Goal: Task Accomplishment & Management: Manage account settings

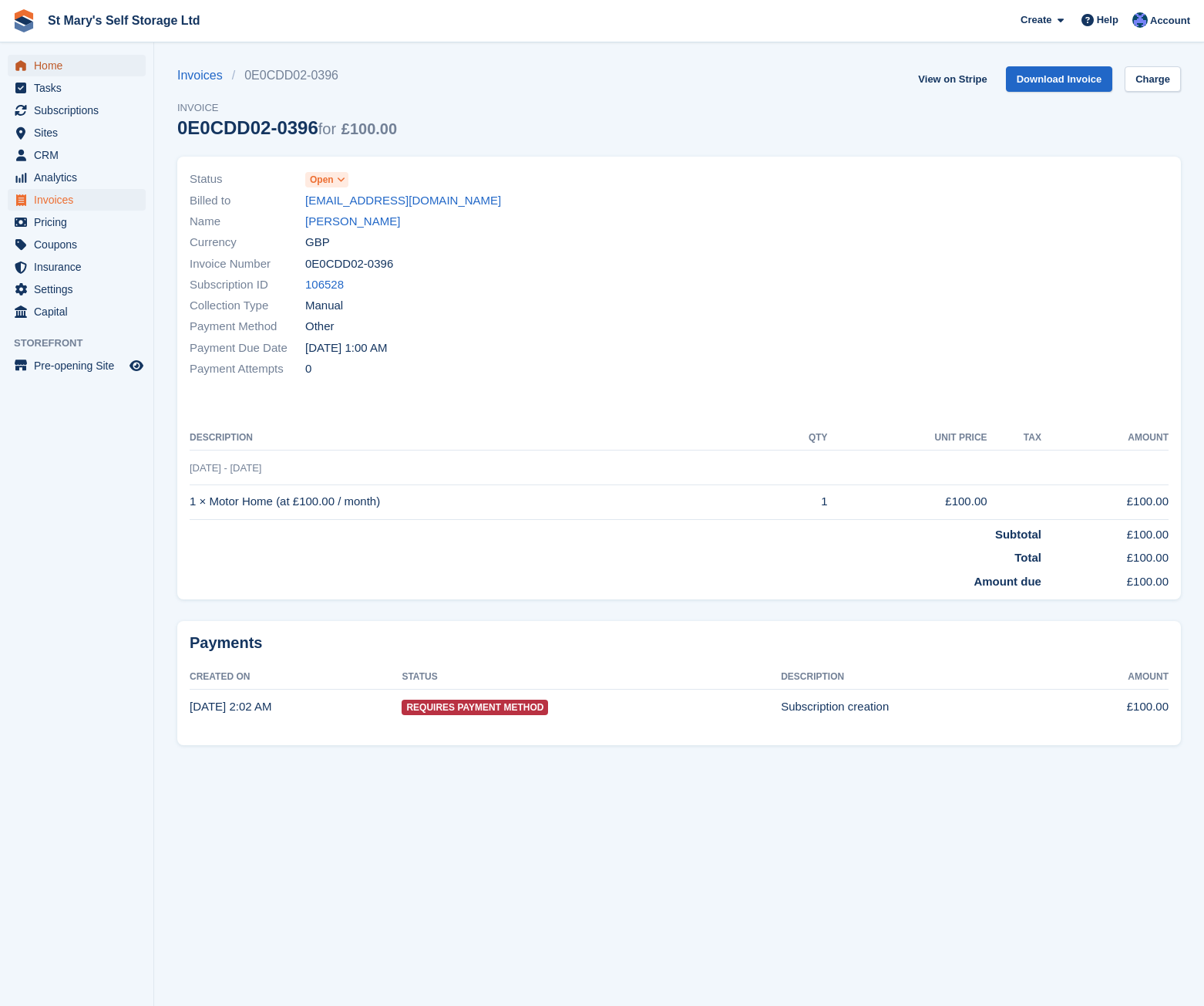
click at [58, 68] on span "Home" at bounding box center [80, 65] width 92 height 21
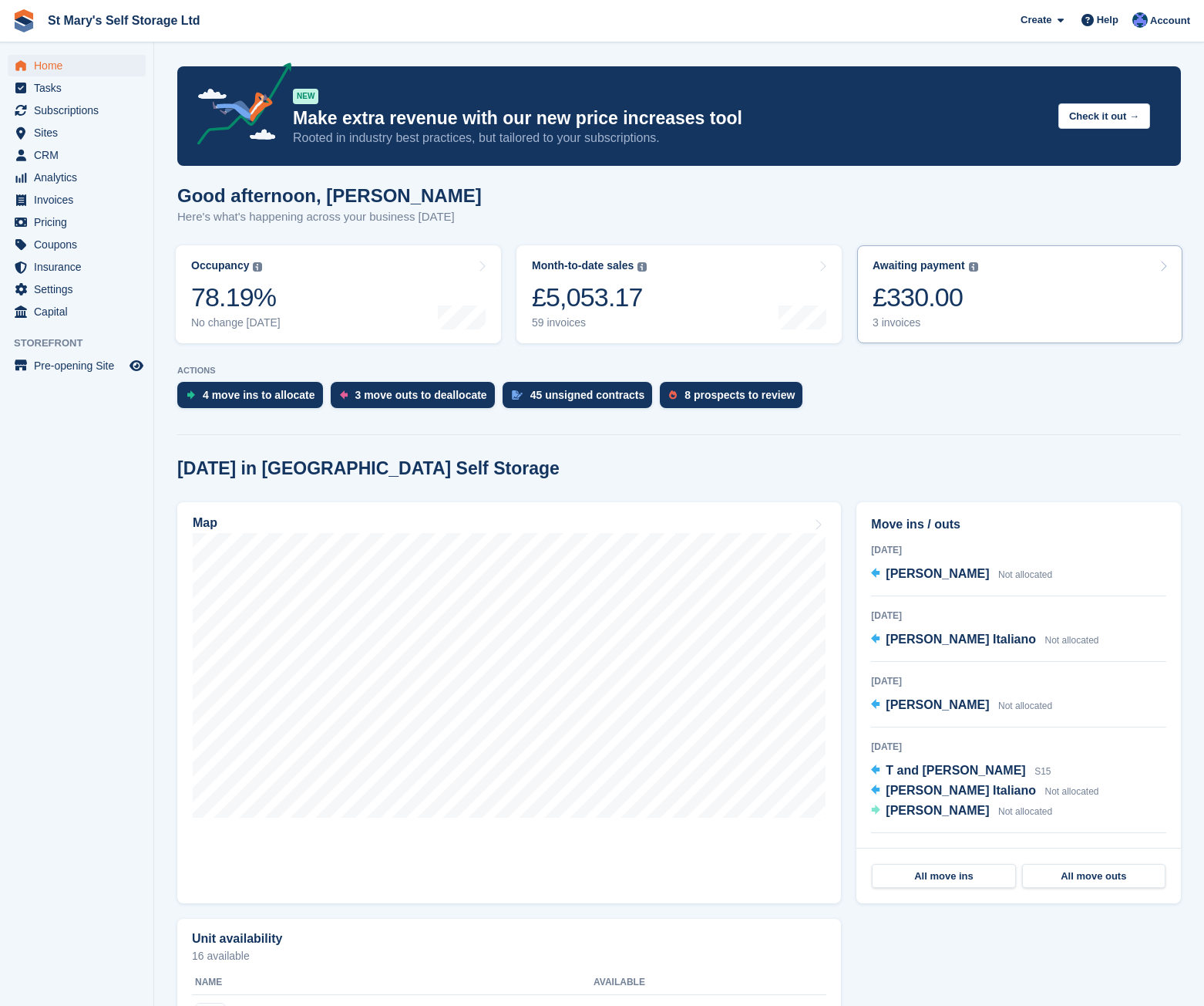
click at [962, 288] on div "£330.00" at bounding box center [925, 297] width 106 height 32
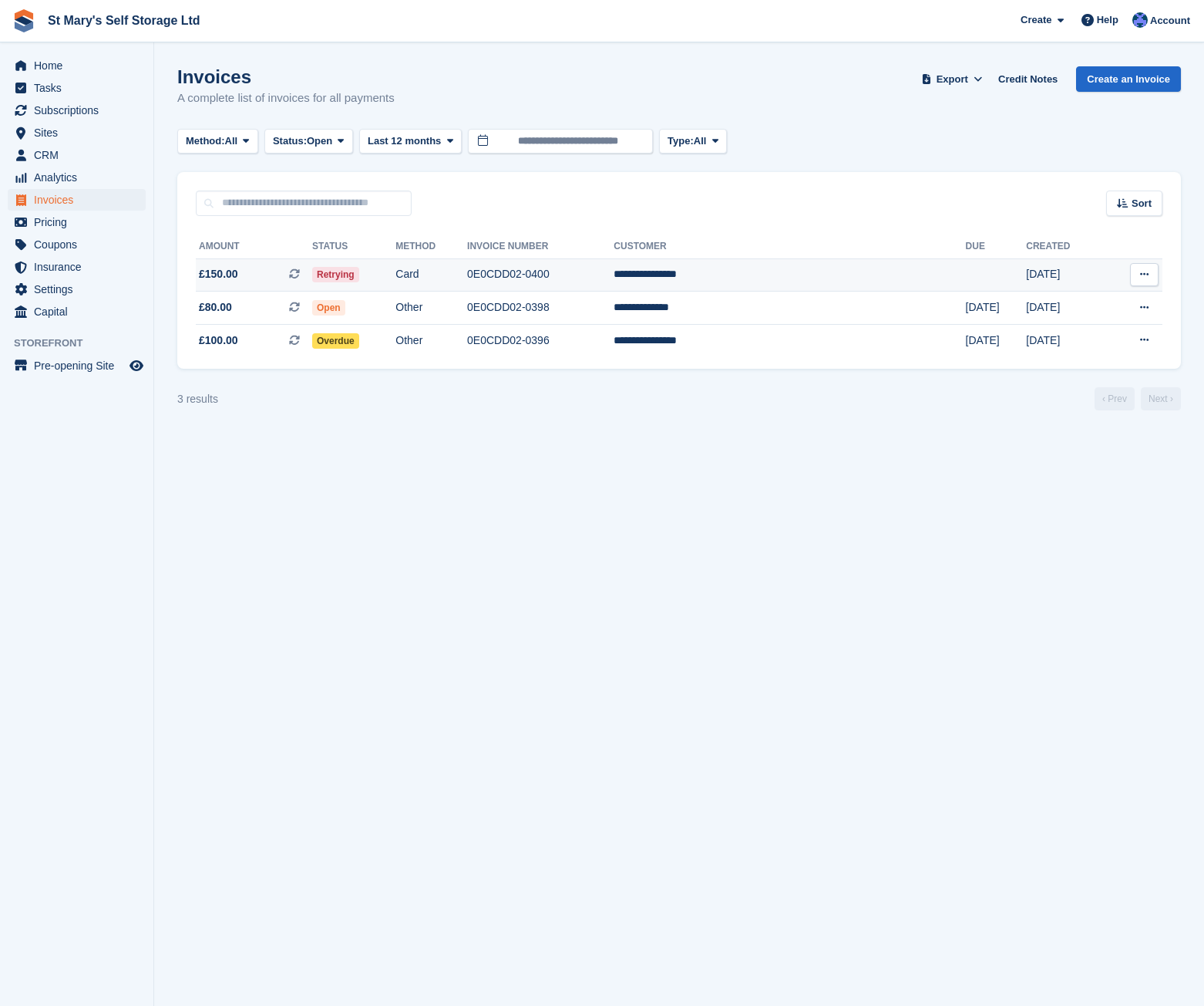
click at [614, 272] on td "0E0CDD02-0400" at bounding box center [540, 275] width 147 height 33
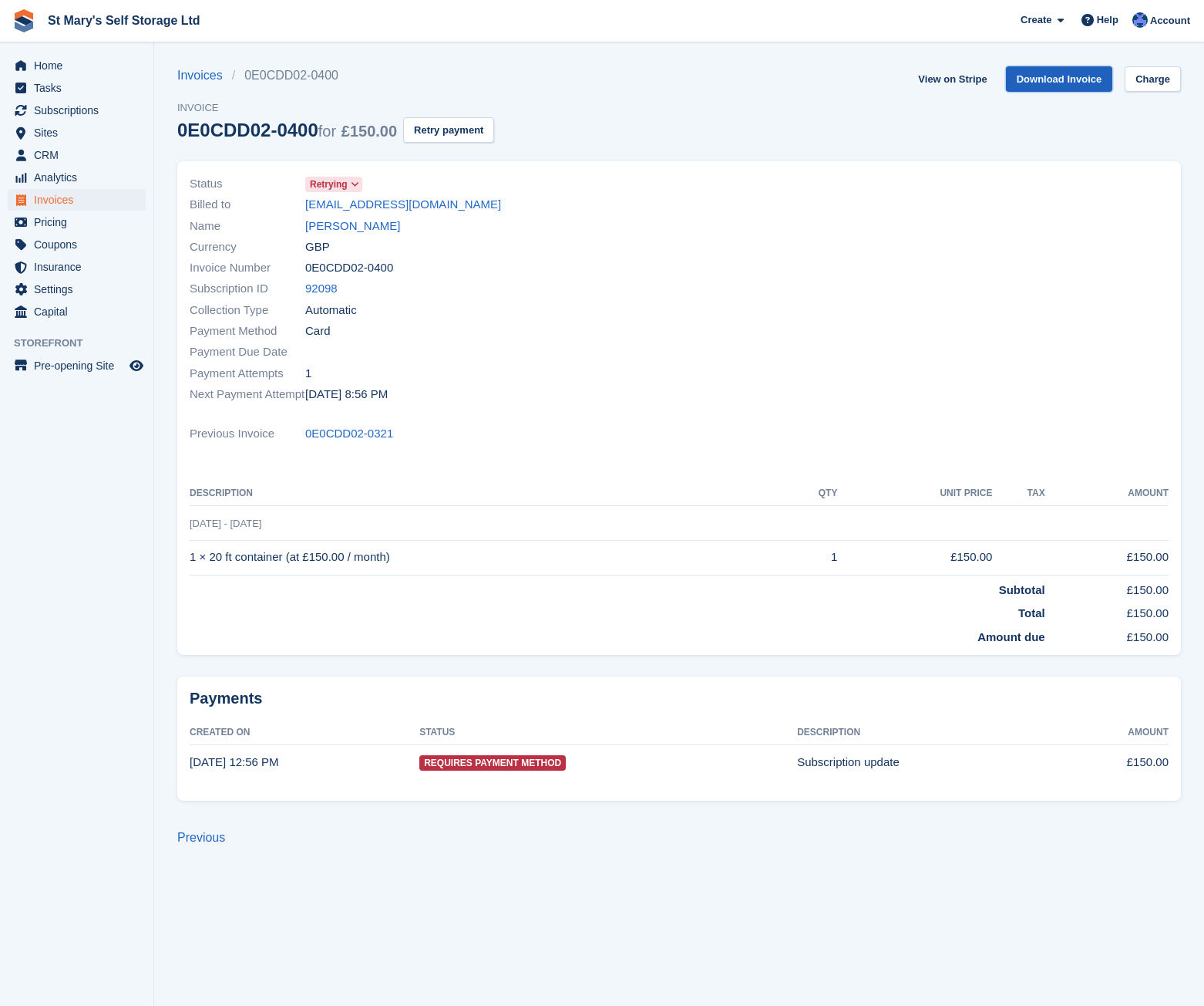
click at [1040, 69] on link "Download Invoice" at bounding box center [1060, 79] width 107 height 25
click at [63, 66] on span "Home" at bounding box center [80, 65] width 92 height 21
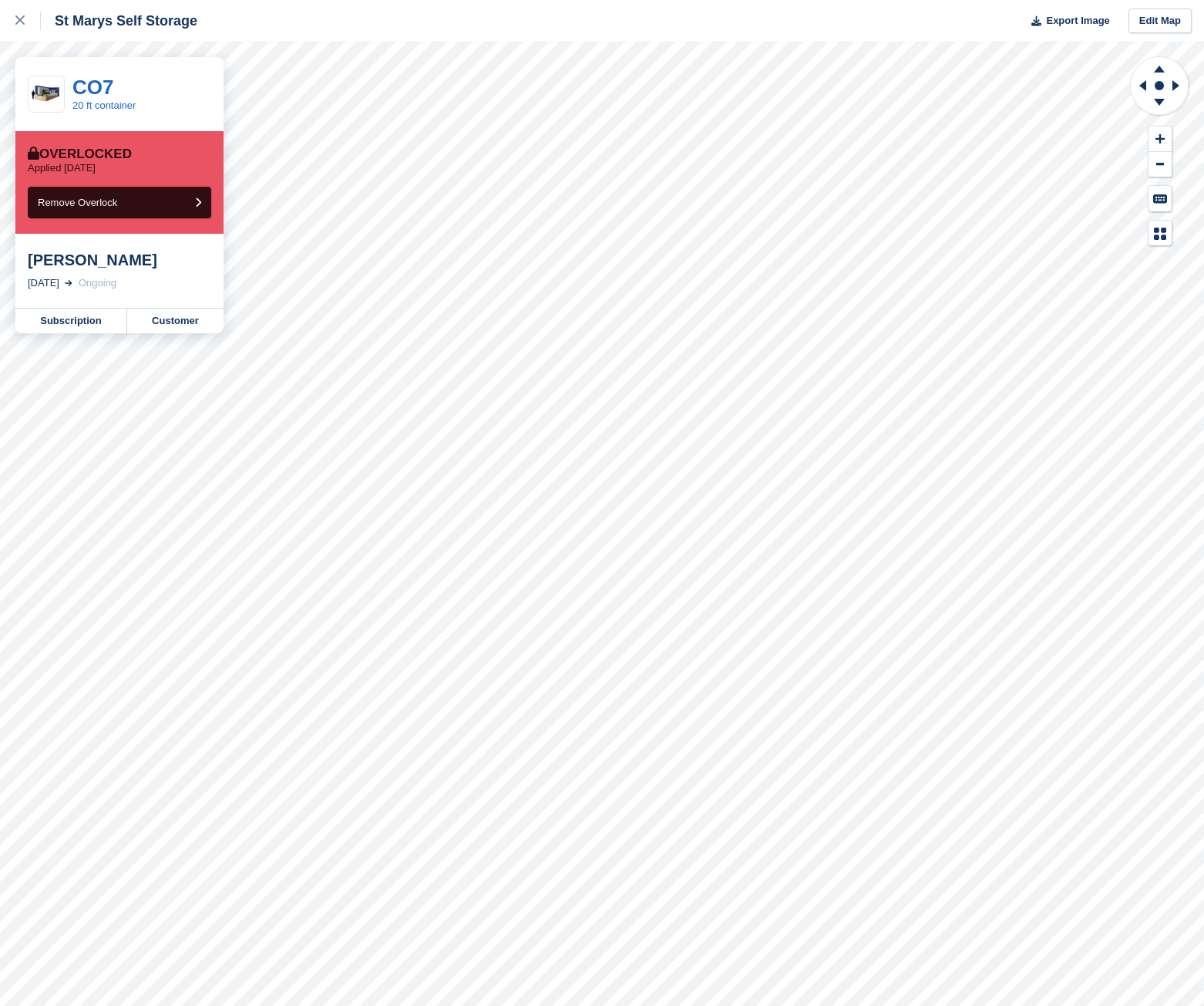
click at [391, 9] on div "St Marys Self Storage Export Image Edit Map" at bounding box center [602, 20] width 1204 height 42
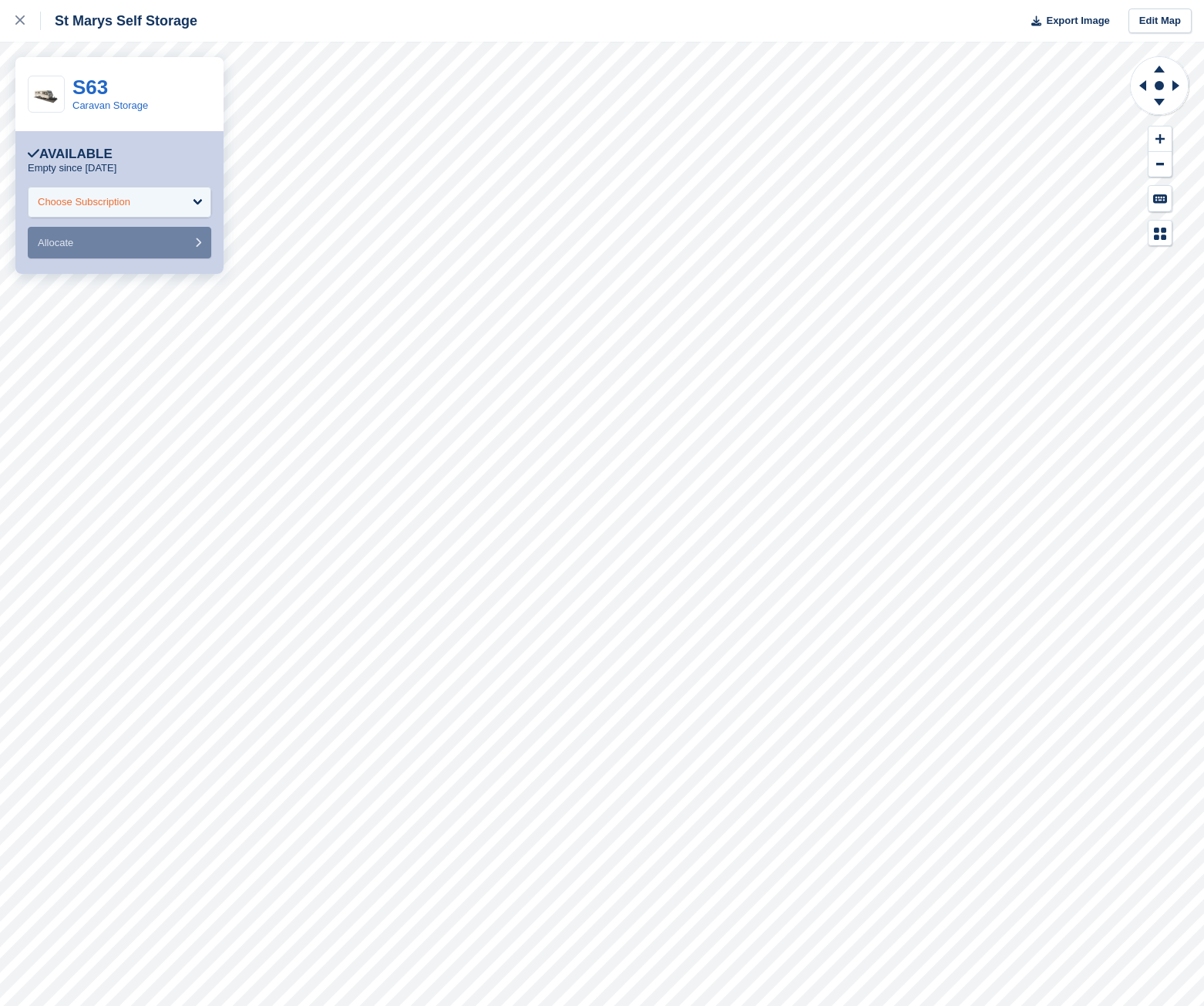
click at [203, 196] on div "Choose Subscription" at bounding box center [120, 202] width 184 height 31
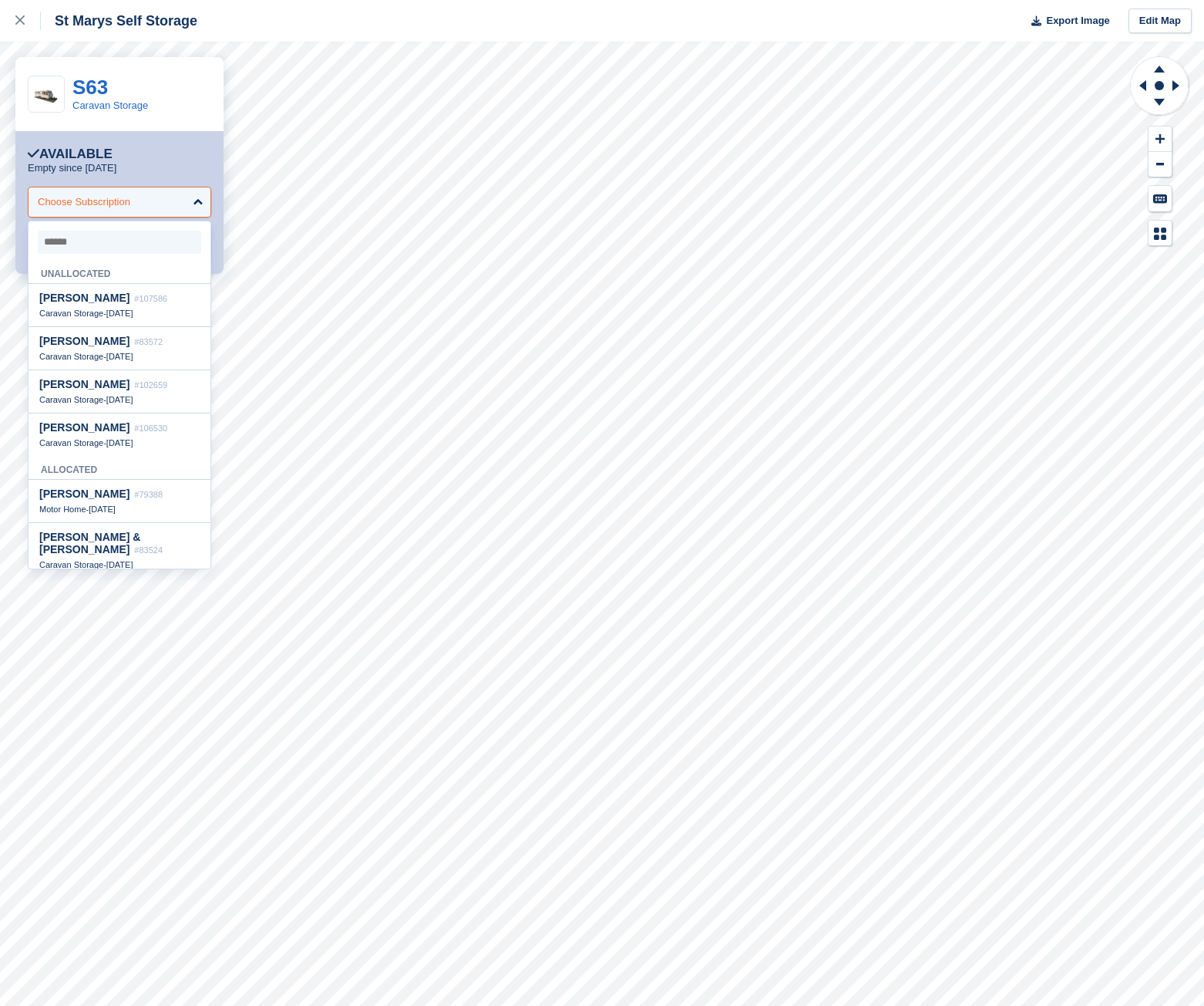
click at [203, 196] on div "Choose Subscription" at bounding box center [120, 202] width 184 height 31
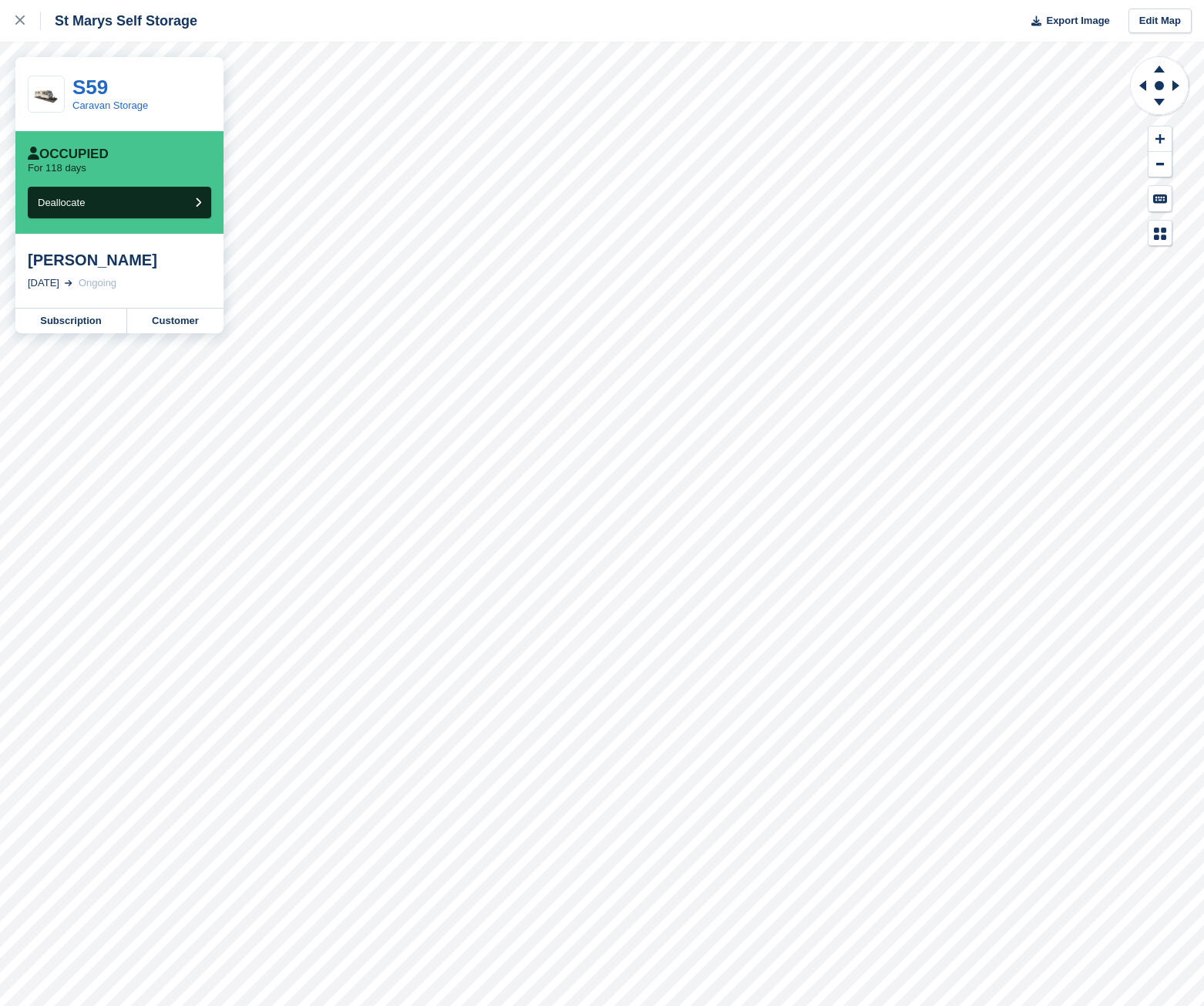
click at [278, 21] on div "St Marys Self Storage Export Image Edit Map" at bounding box center [602, 20] width 1204 height 42
click at [19, 21] on icon at bounding box center [20, 20] width 10 height 10
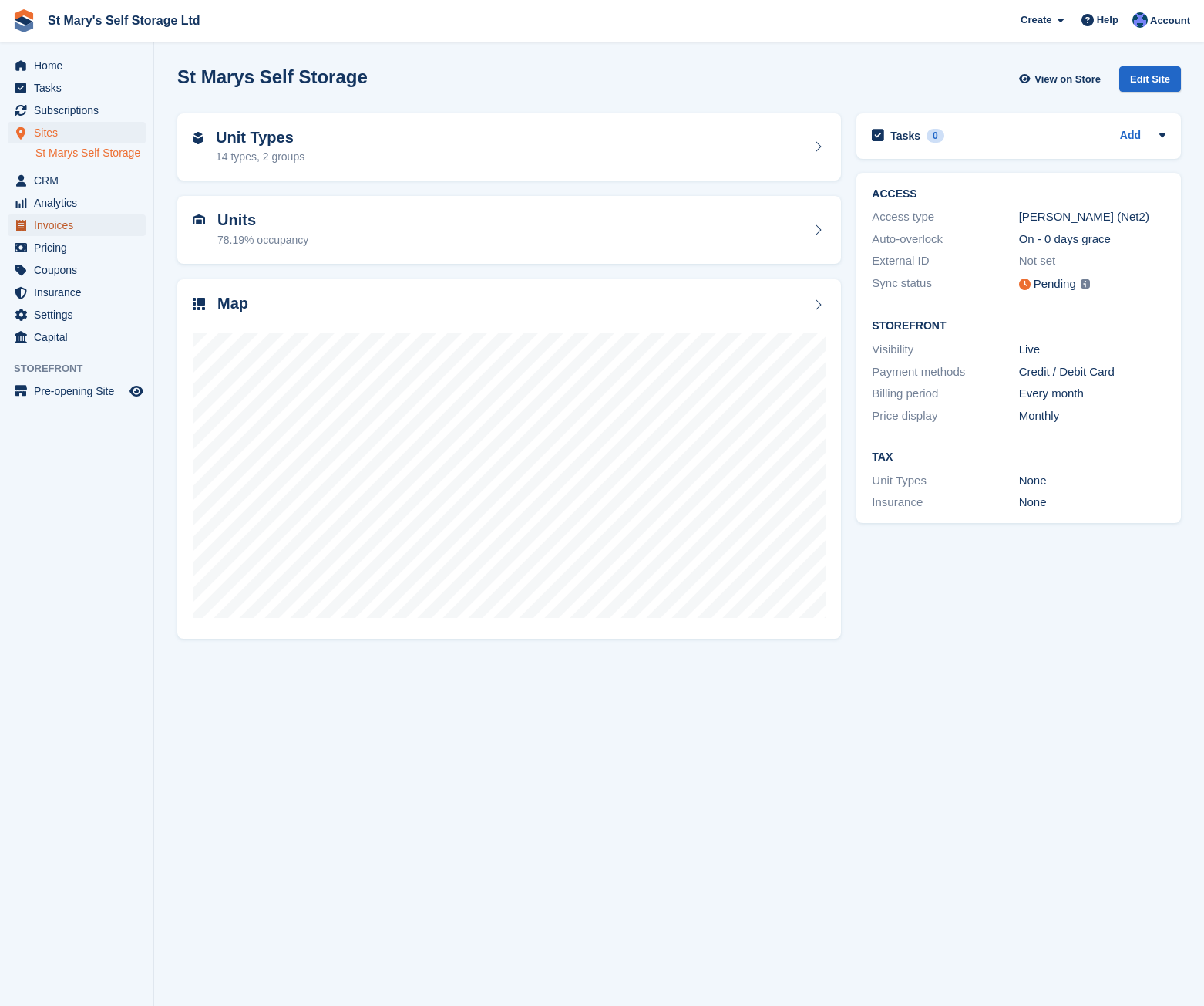
click at [63, 225] on span "Invoices" at bounding box center [80, 225] width 92 height 21
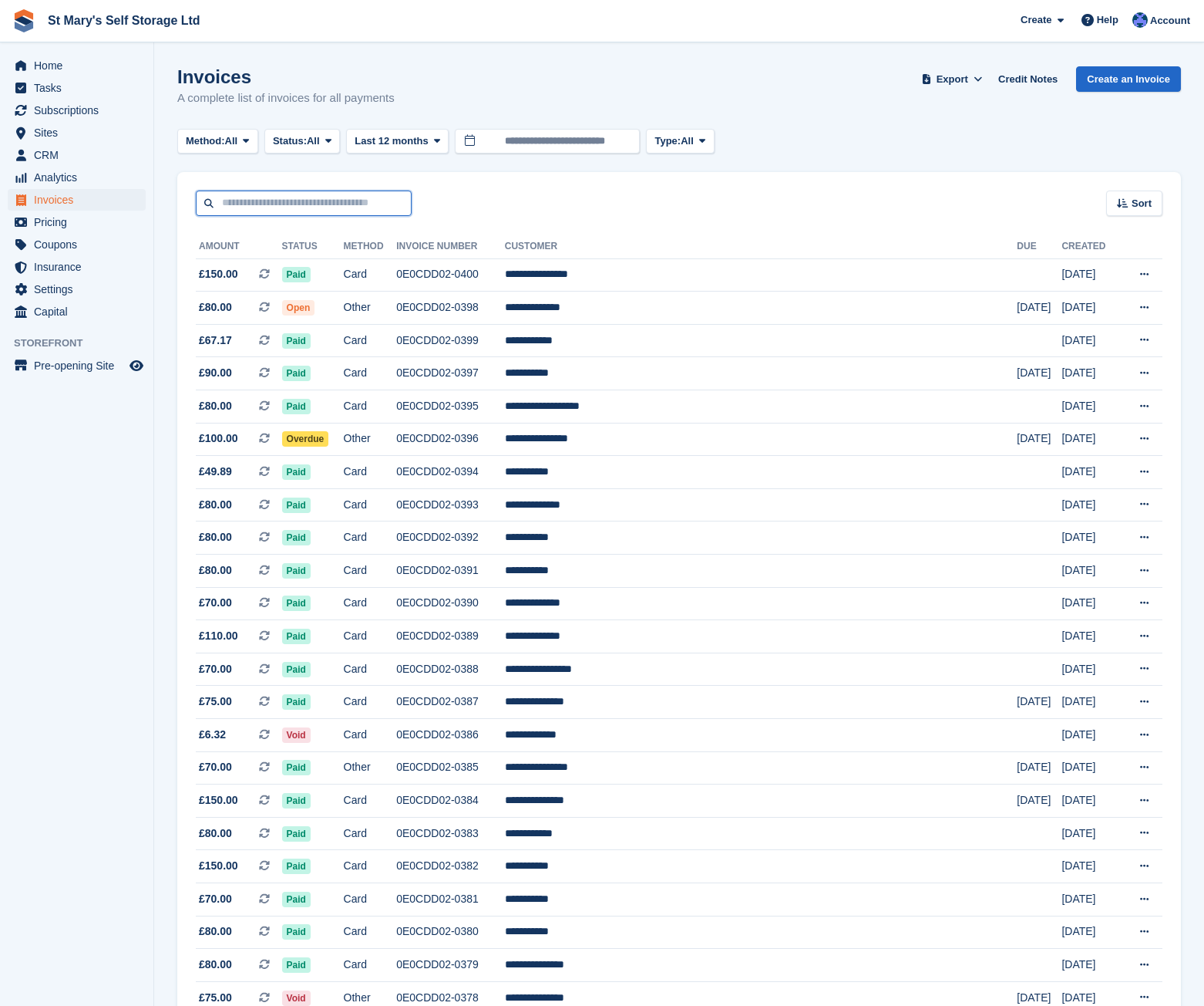
click at [287, 197] on input "text" at bounding box center [304, 203] width 216 height 25
type input "****"
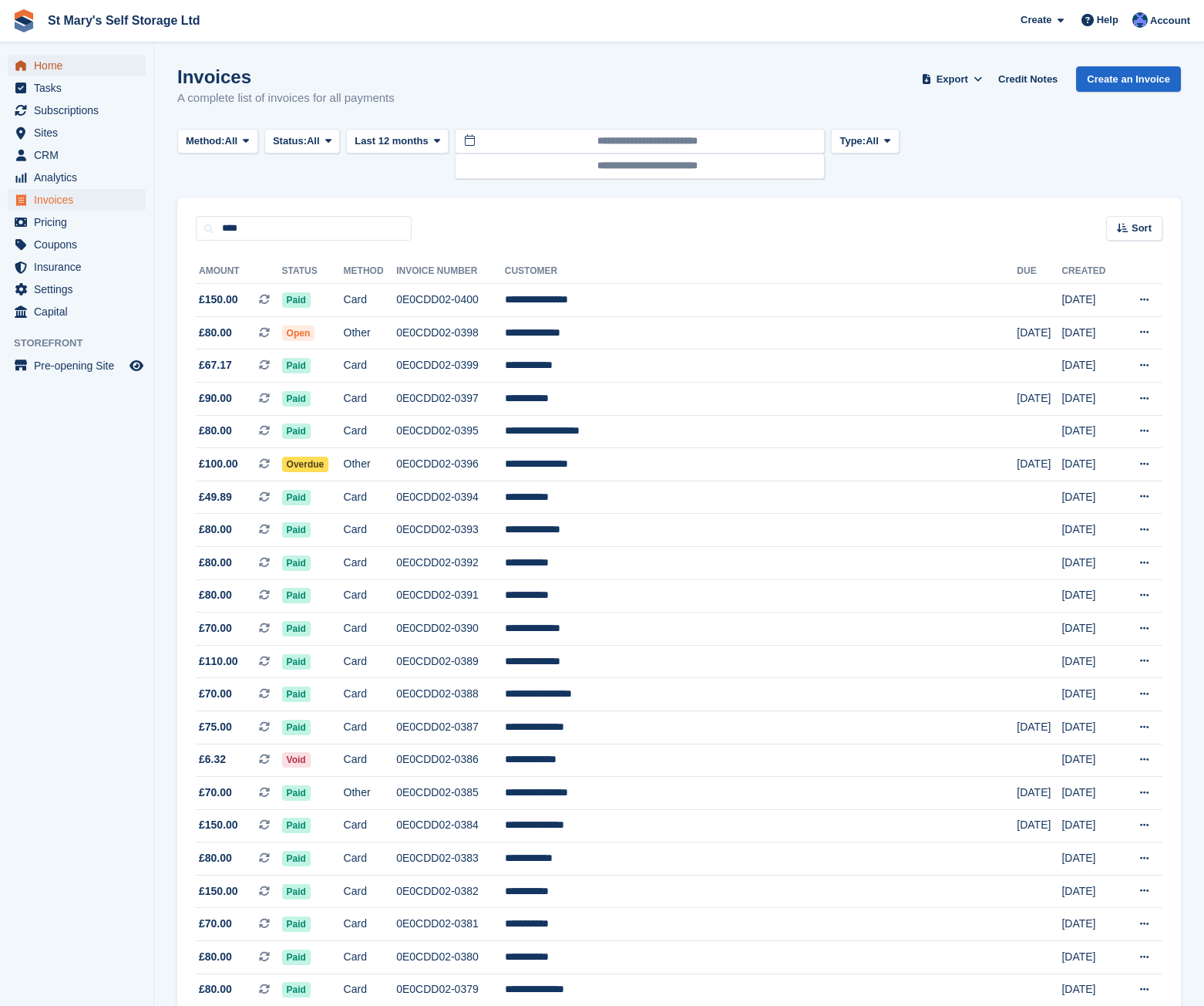
click at [44, 58] on span "Home" at bounding box center [80, 65] width 92 height 21
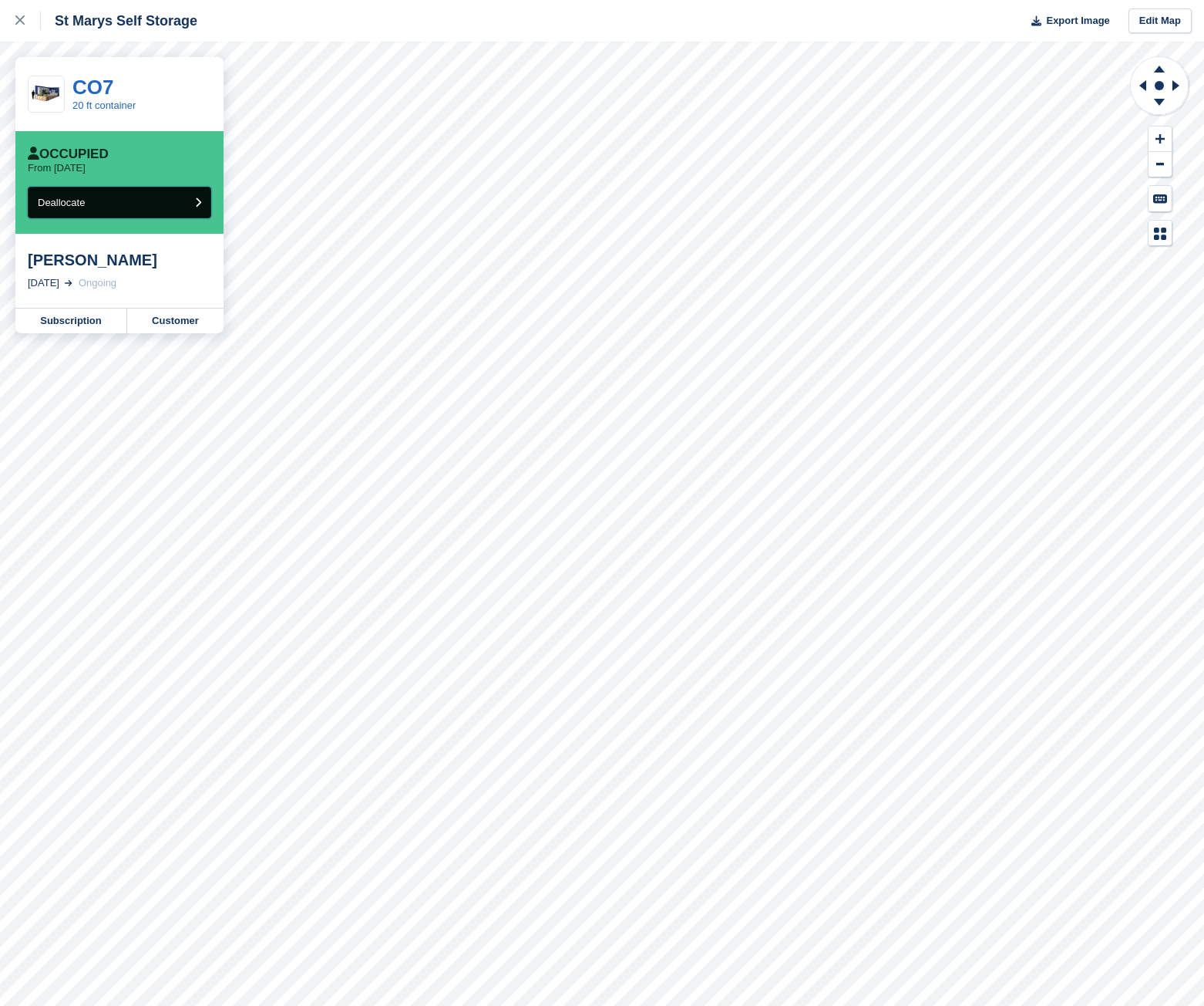
click at [202, 203] on button "Deallocate" at bounding box center [120, 202] width 184 height 32
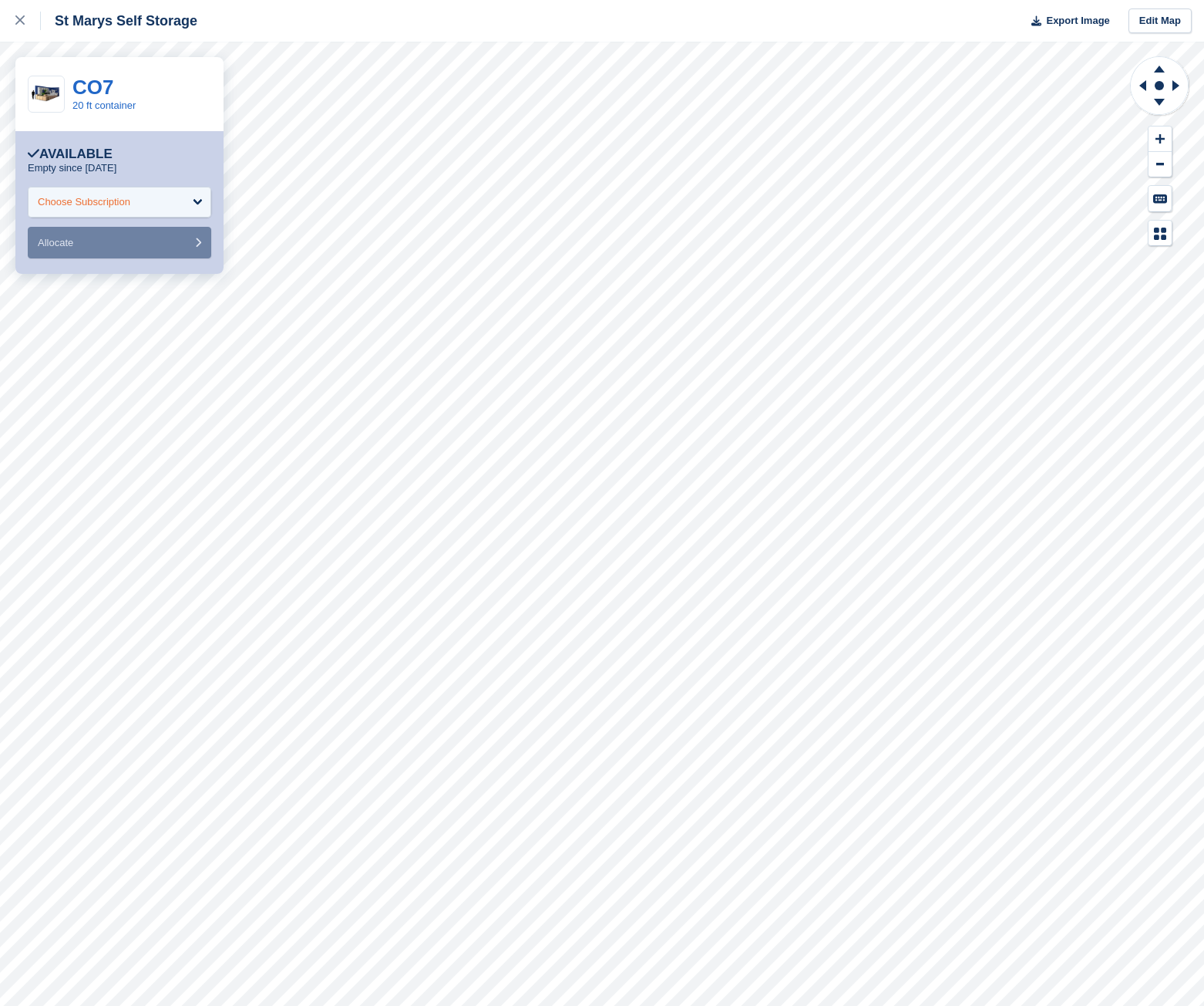
click at [192, 203] on div "Choose Subscription" at bounding box center [120, 202] width 184 height 31
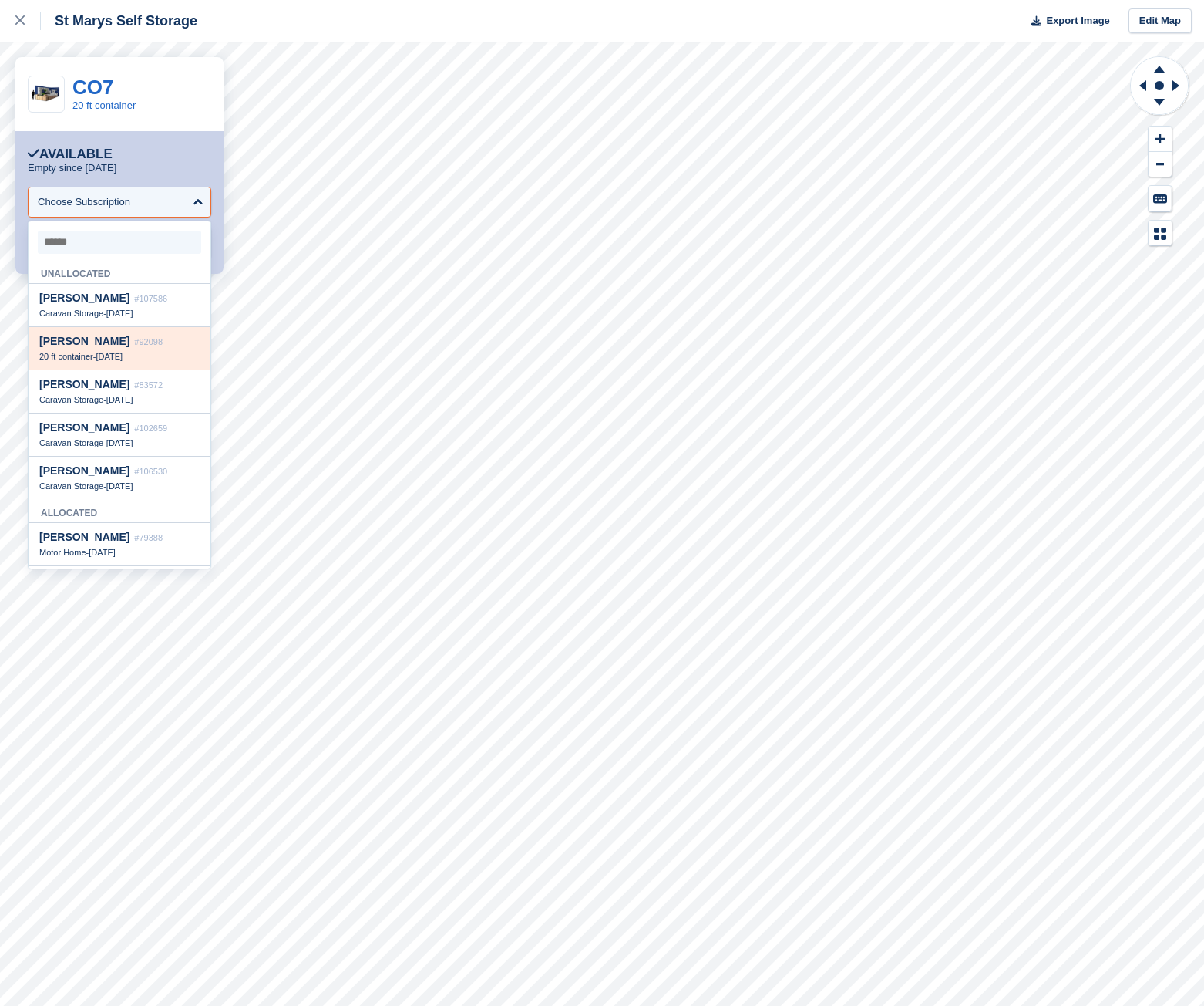
click at [99, 350] on div "James Richardson #92098 20 ft container - 23 Jun" at bounding box center [119, 348] width 182 height 43
select select "*****"
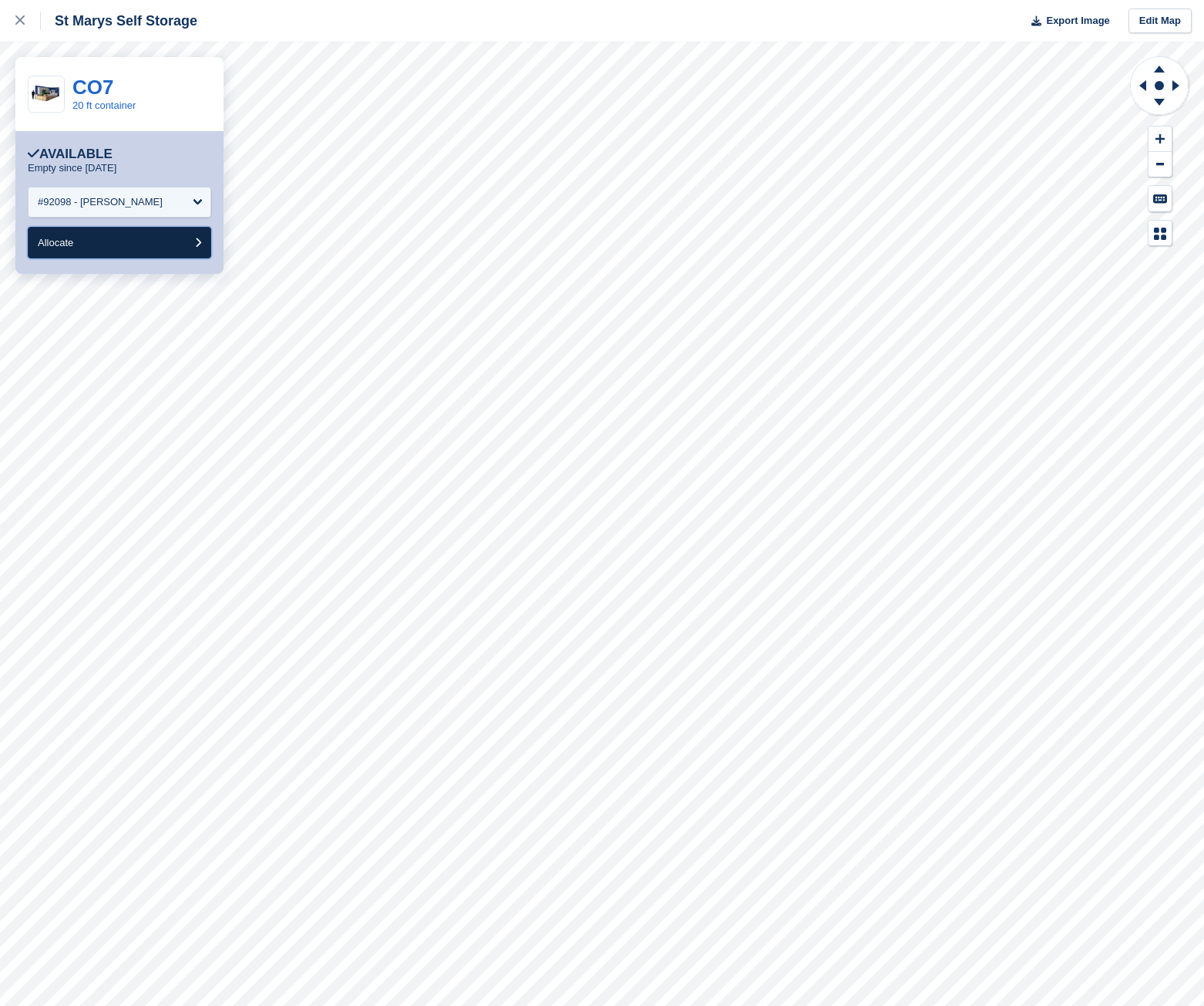
click at [144, 245] on button "Allocate" at bounding box center [120, 242] width 184 height 32
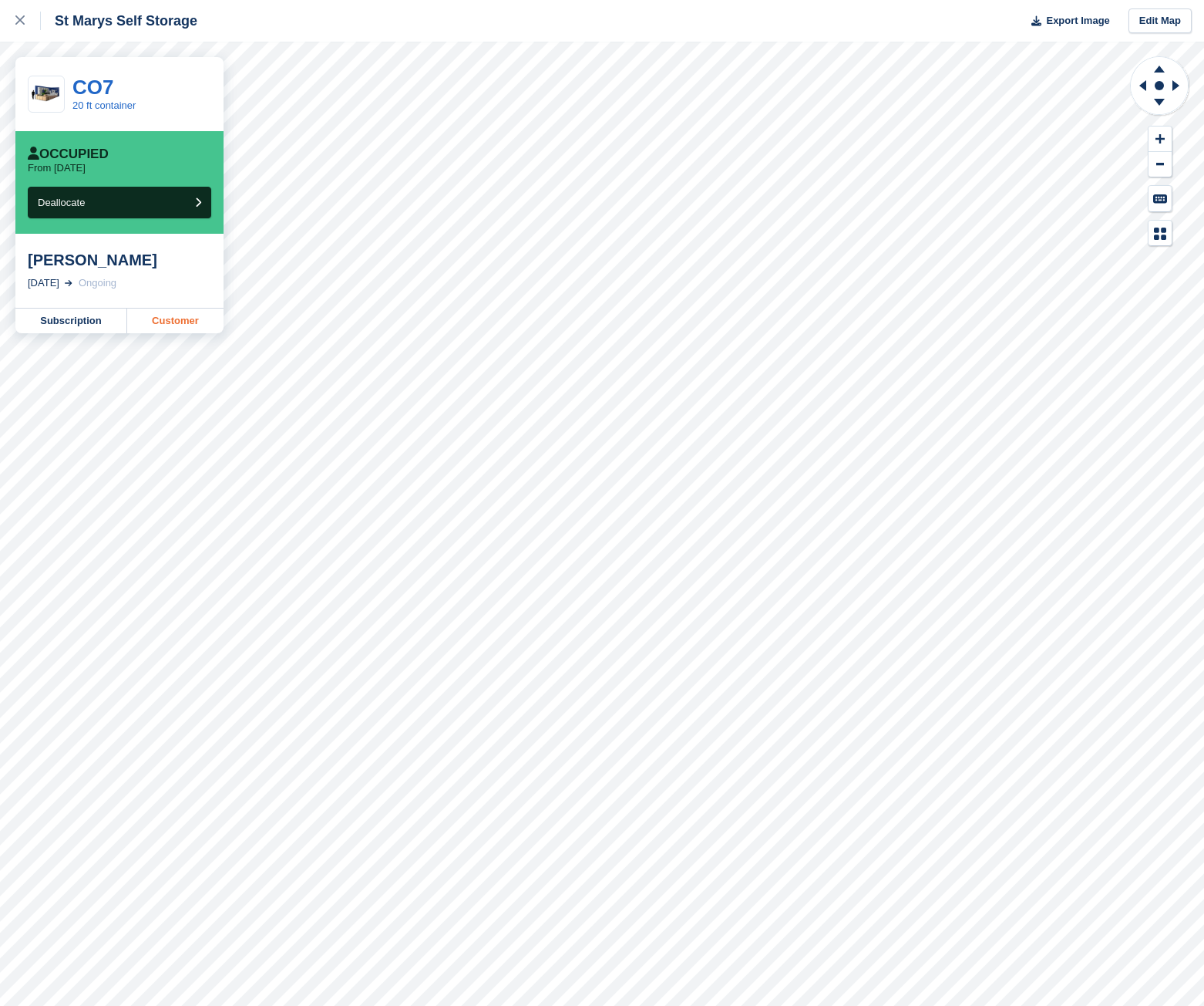
click at [157, 323] on link "Customer" at bounding box center [175, 320] width 96 height 24
click at [96, 203] on button "Deallocate" at bounding box center [120, 202] width 184 height 32
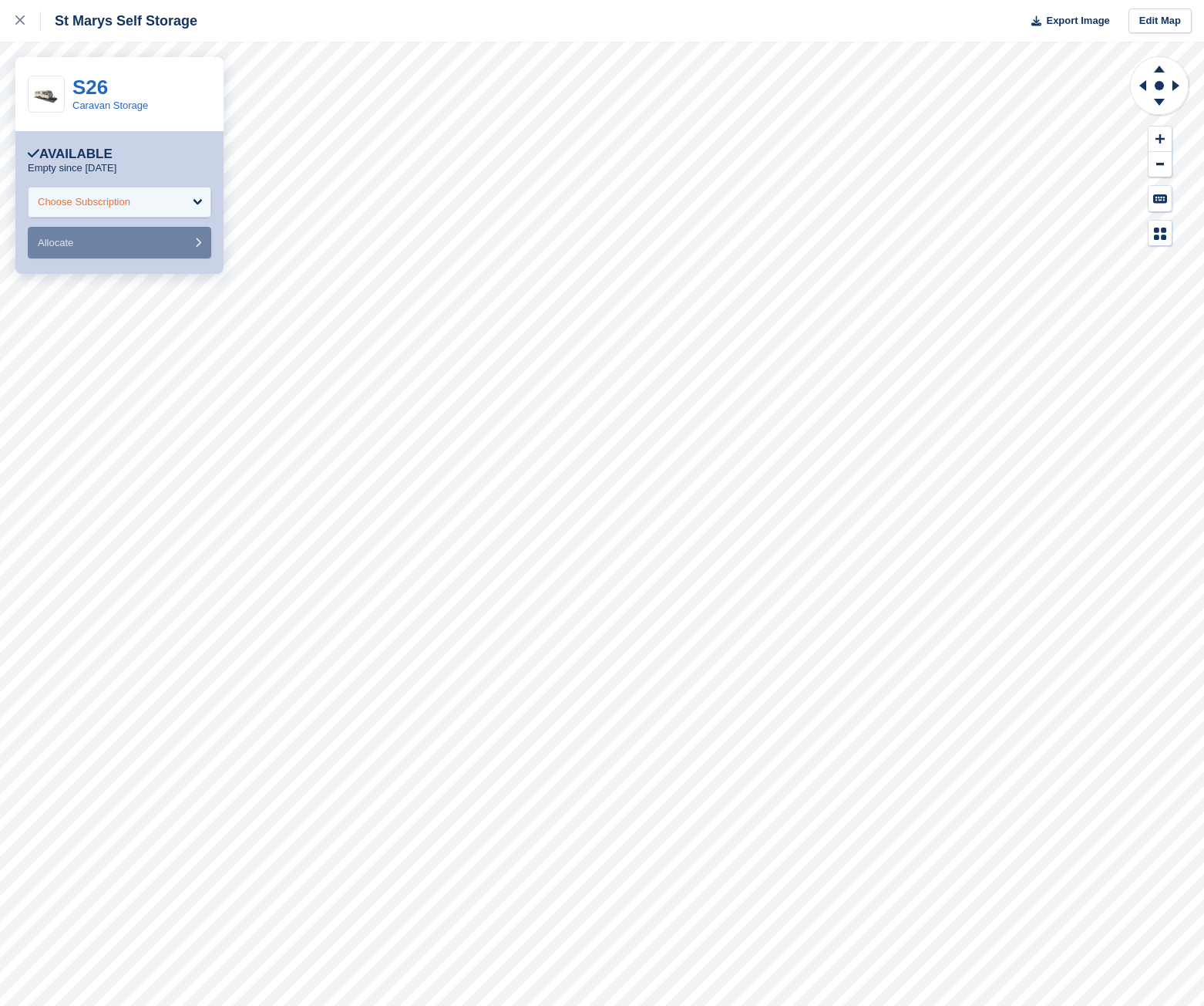
click at [171, 196] on div "Choose Subscription" at bounding box center [120, 202] width 184 height 31
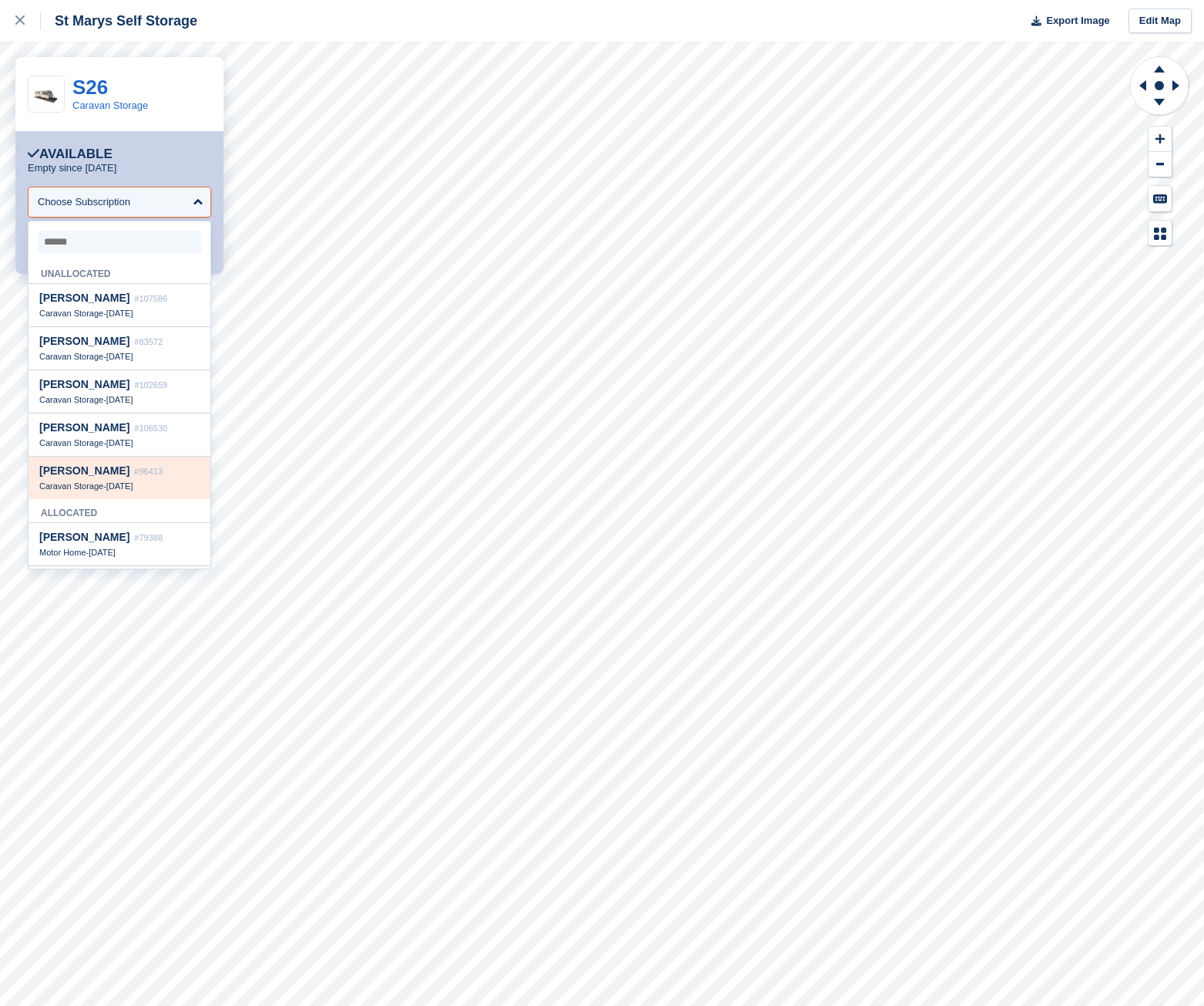
click at [100, 477] on div "Troy Hanson #96413" at bounding box center [119, 470] width 160 height 13
select select "*****"
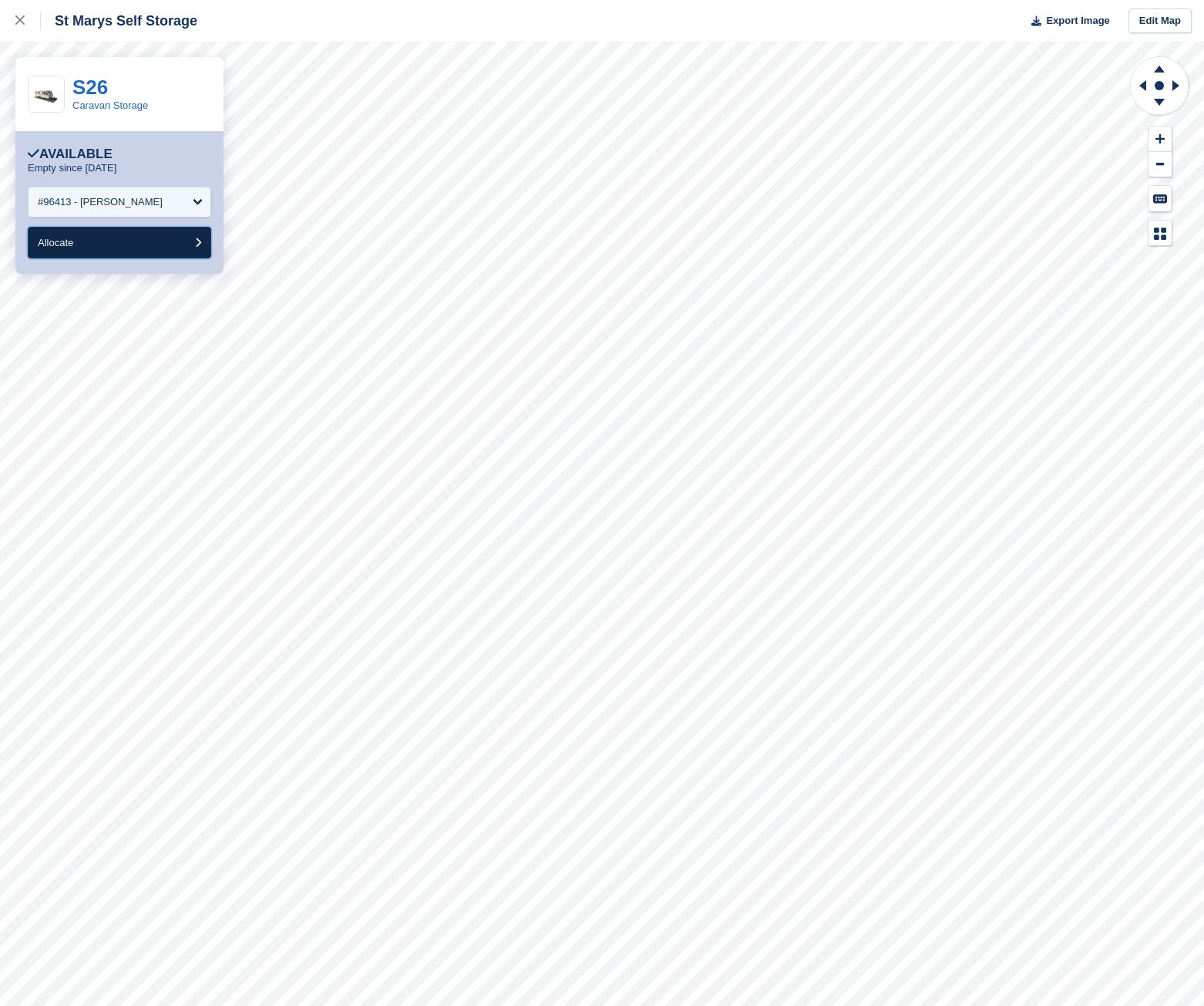
click at [142, 241] on button "Allocate" at bounding box center [120, 242] width 184 height 32
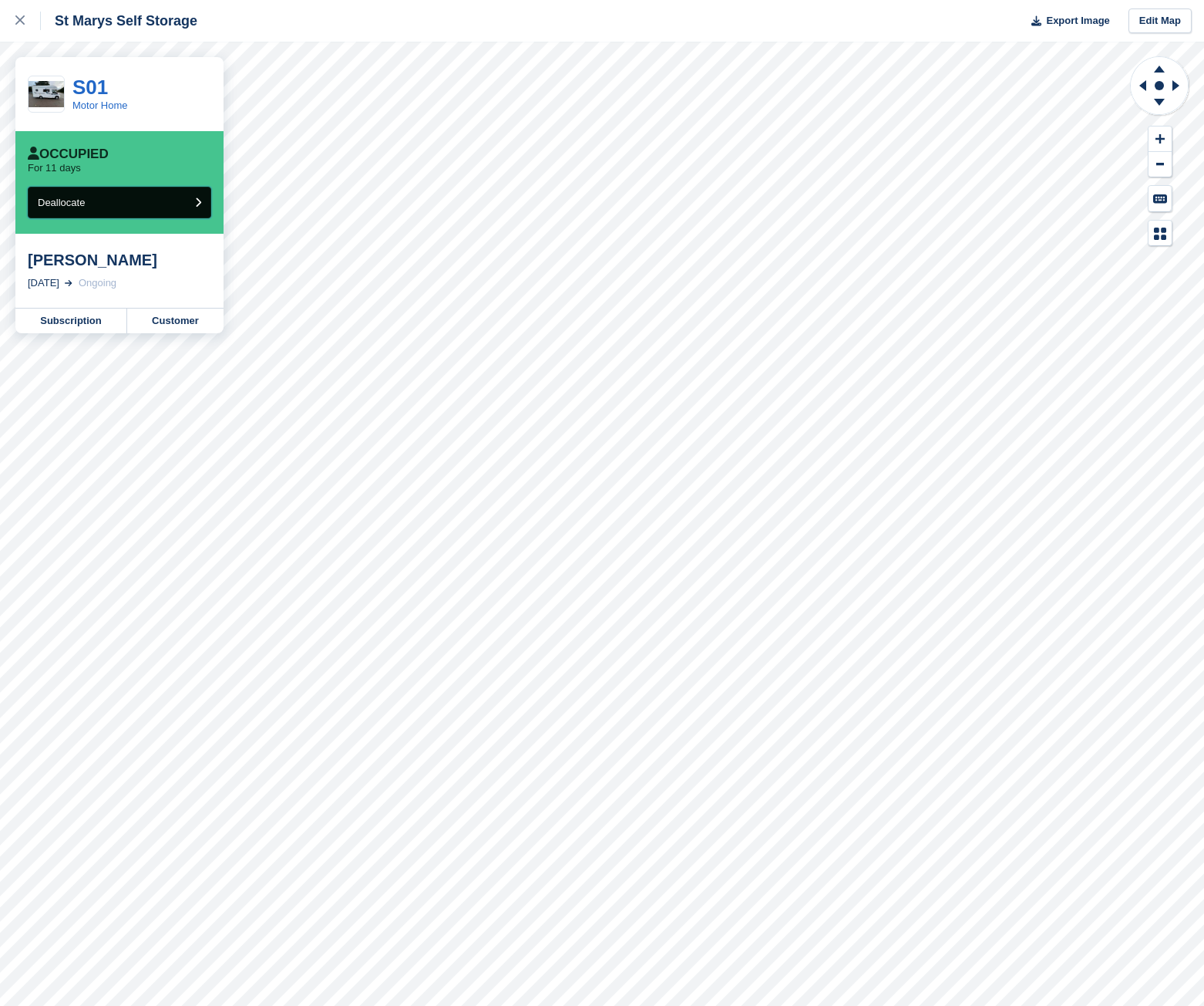
click at [200, 195] on button "Deallocate" at bounding box center [120, 202] width 184 height 32
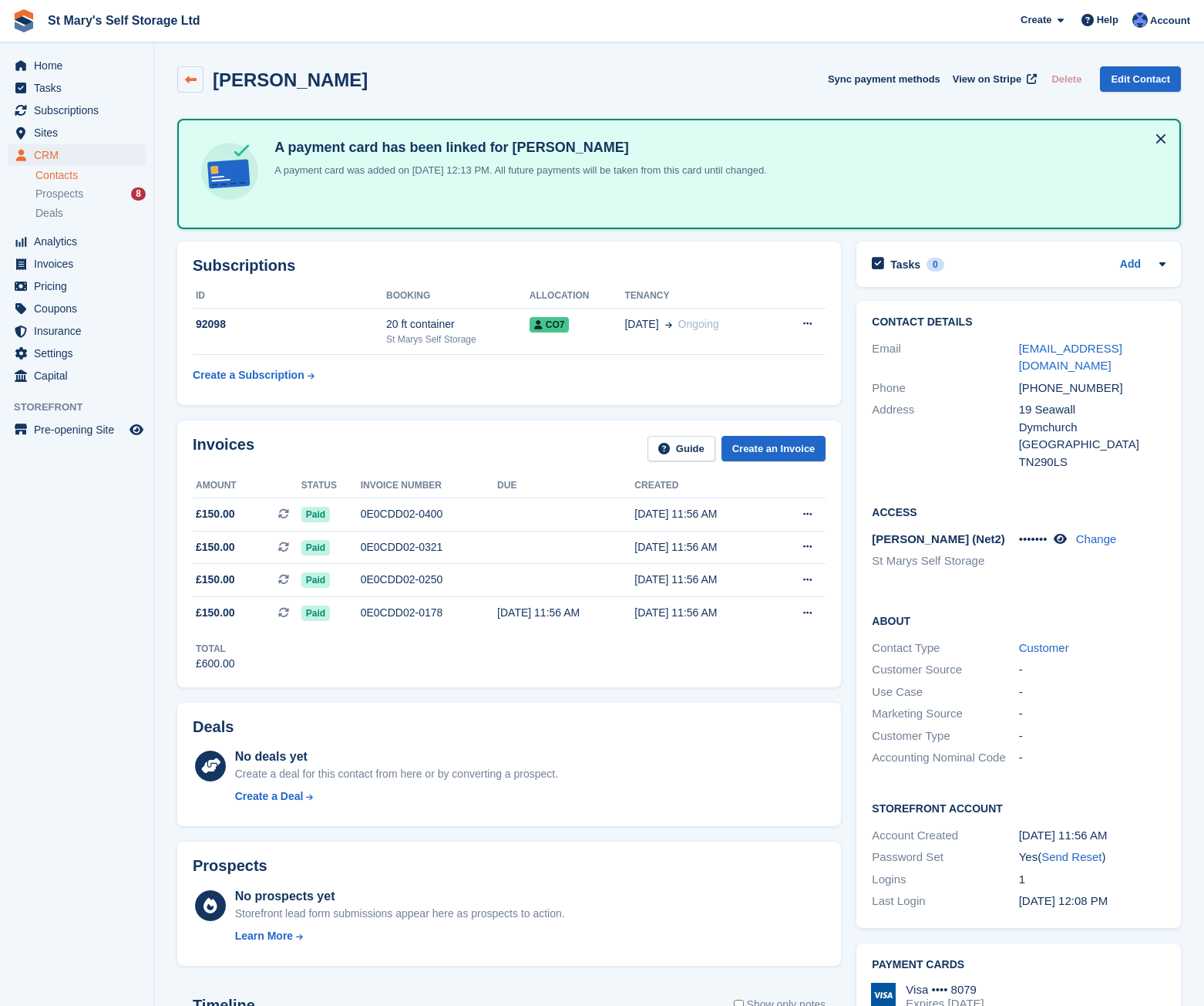
click at [193, 87] on link at bounding box center [190, 79] width 26 height 26
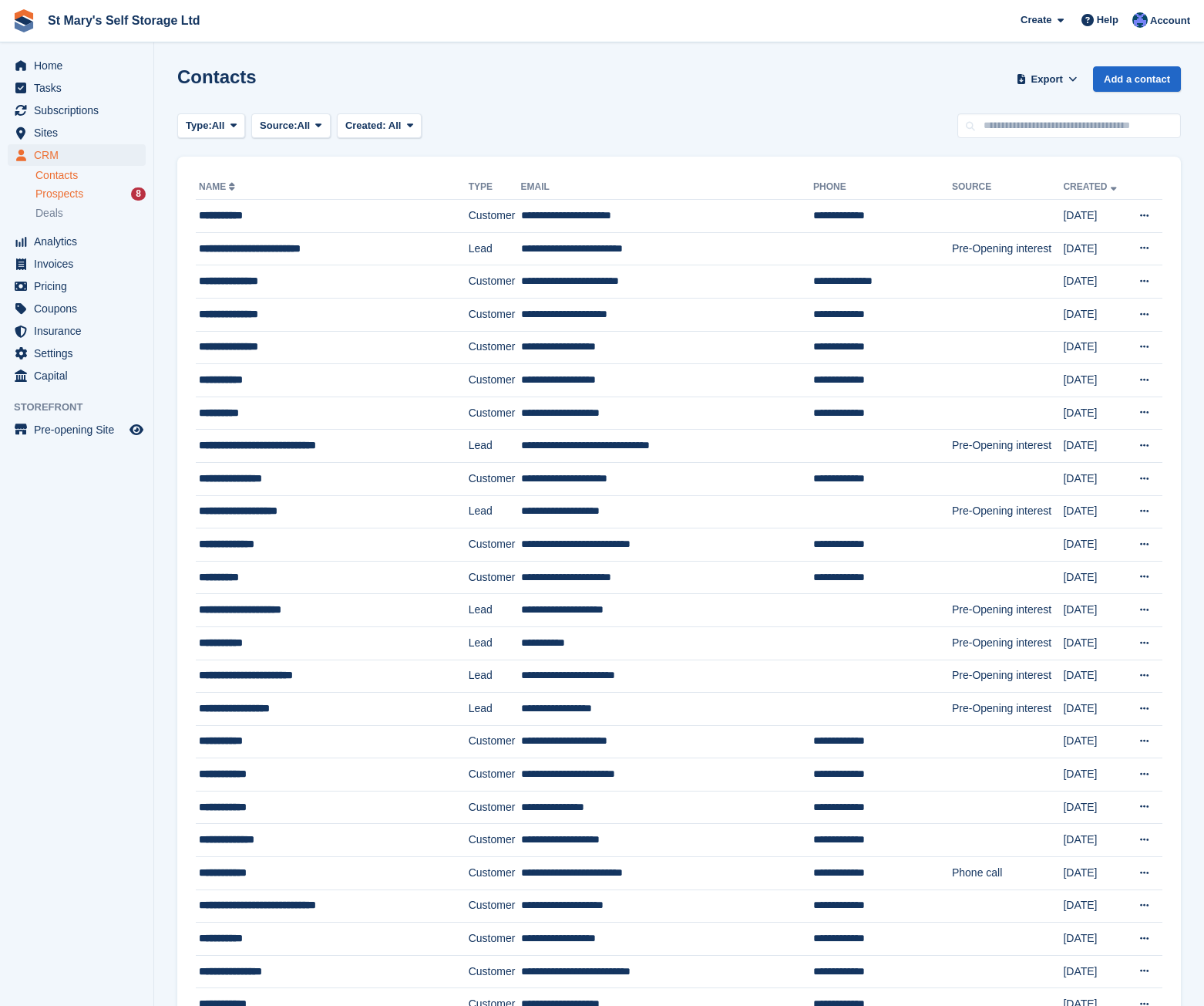
click at [86, 197] on div "Prospects 8" at bounding box center [90, 193] width 110 height 15
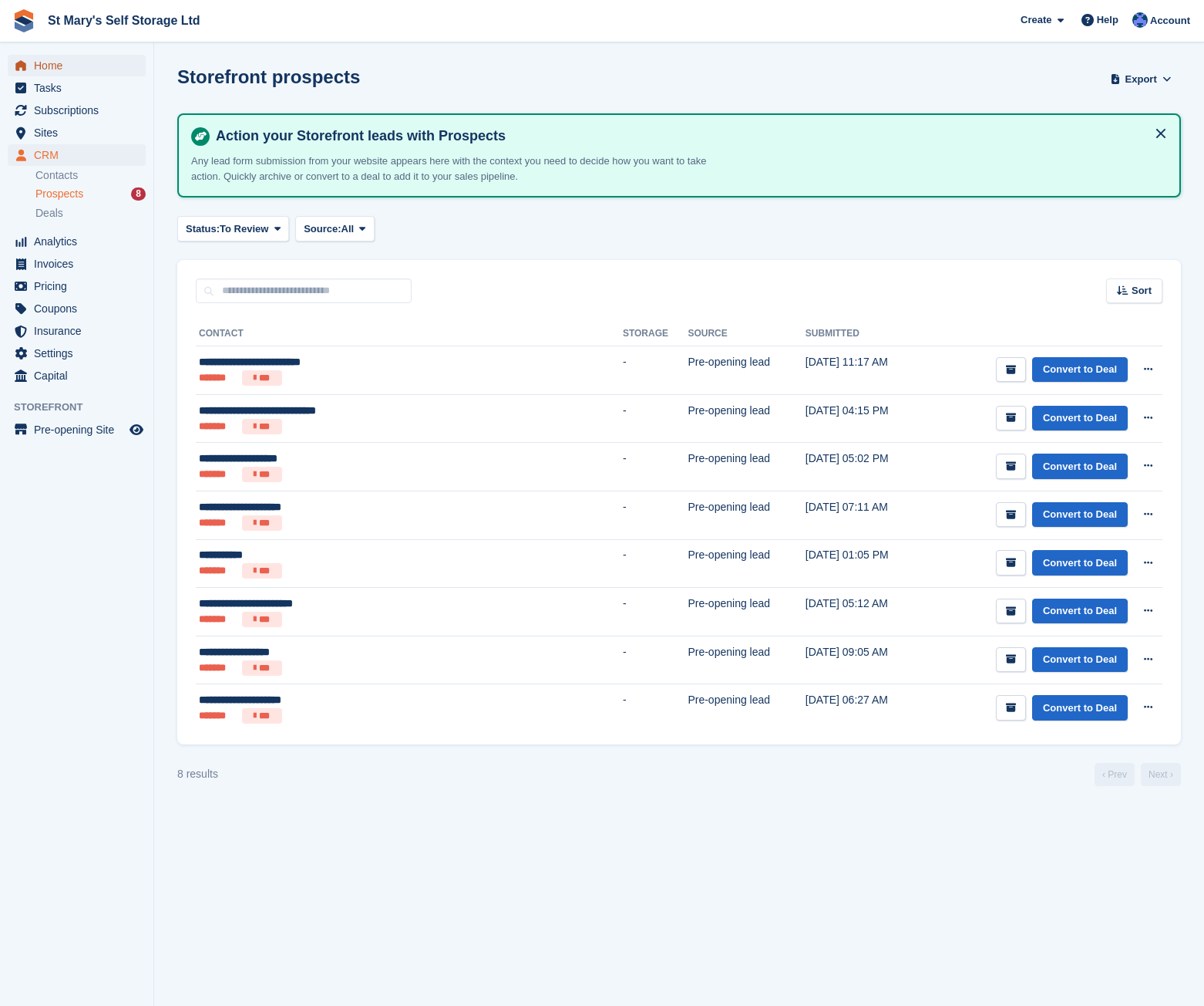
click at [46, 62] on span "Home" at bounding box center [80, 65] width 92 height 21
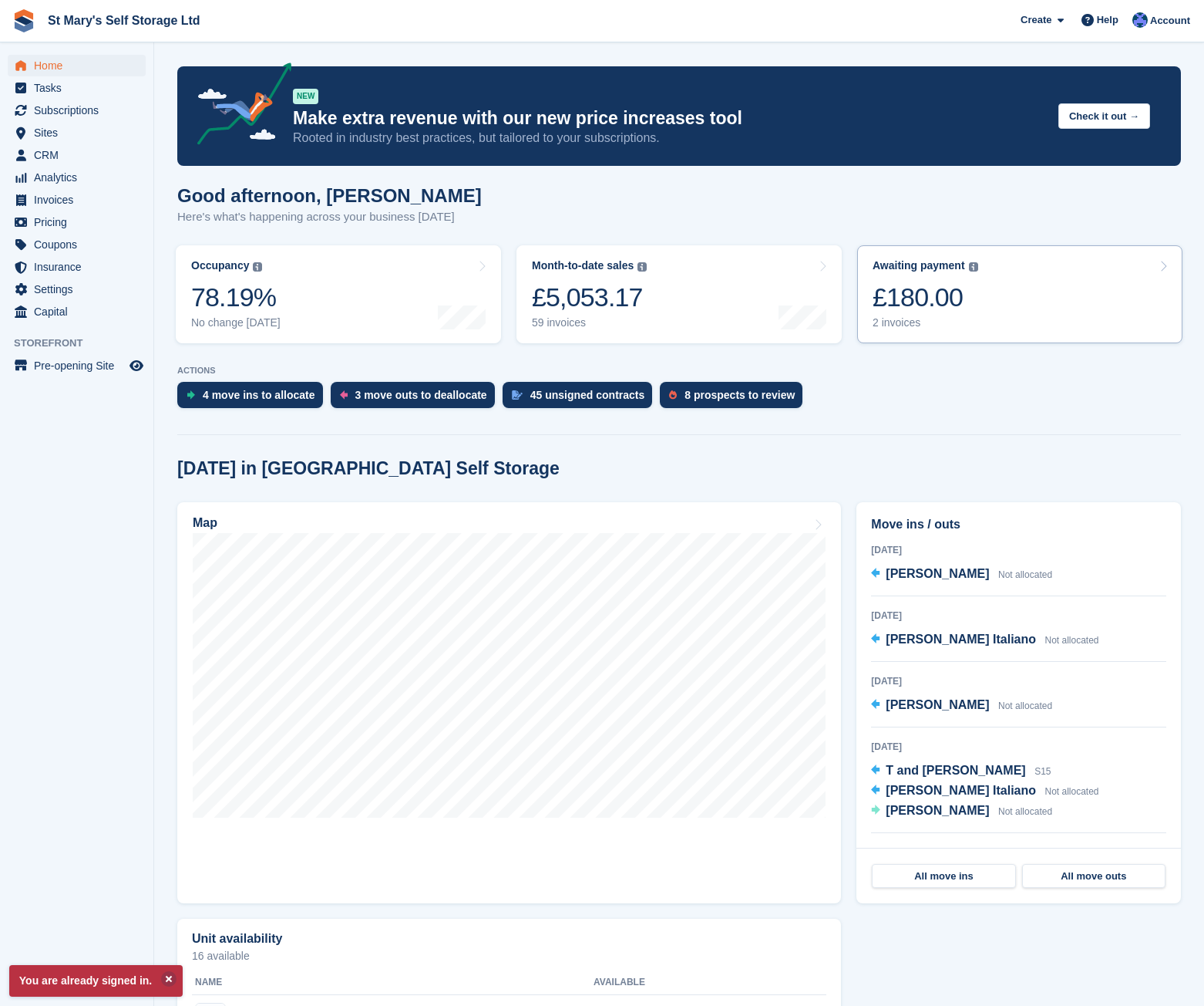
click at [934, 308] on div "£180.00" at bounding box center [925, 297] width 106 height 32
